Goal: Information Seeking & Learning: Find specific page/section

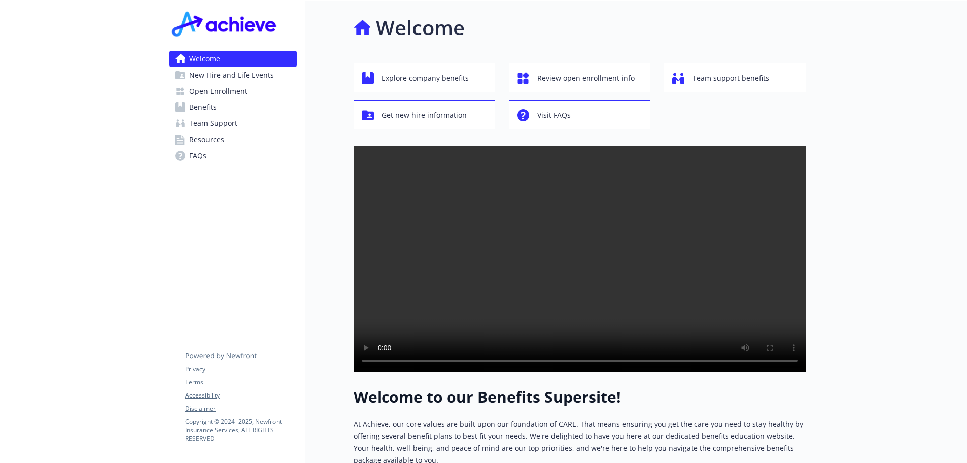
drag, startPoint x: 0, startPoint y: 0, endPoint x: 102, endPoint y: 269, distance: 287.6
click at [122, 270] on div at bounding box center [80, 374] width 161 height 746
click at [227, 91] on span "Open Enrollment" at bounding box center [218, 91] width 58 height 16
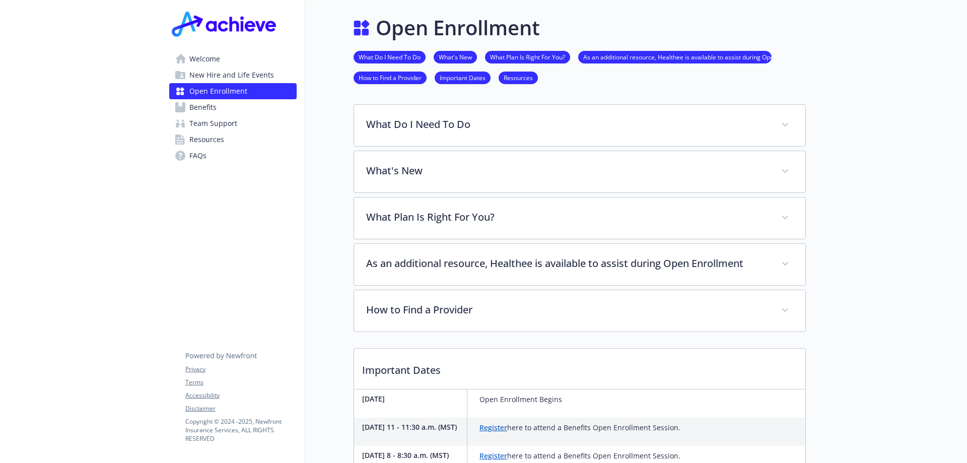
click at [205, 158] on span "FAQs" at bounding box center [197, 156] width 17 height 16
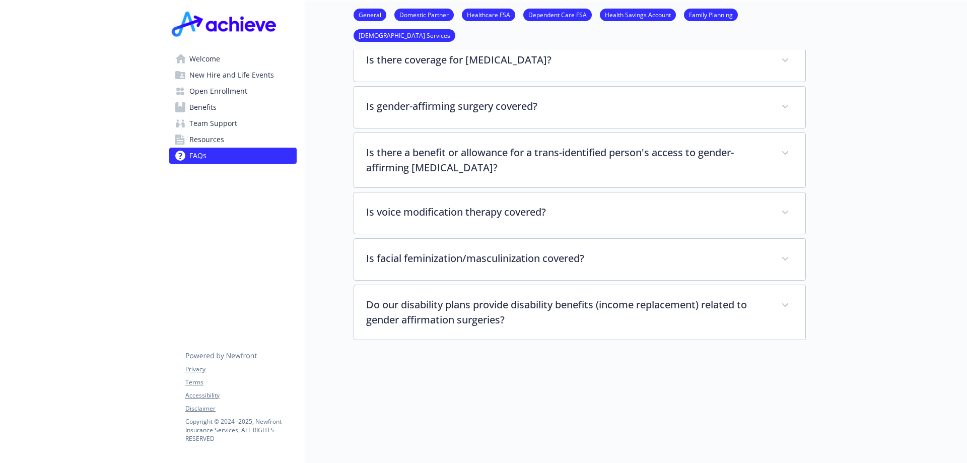
scroll to position [2324, 0]
